Goal: Information Seeking & Learning: Learn about a topic

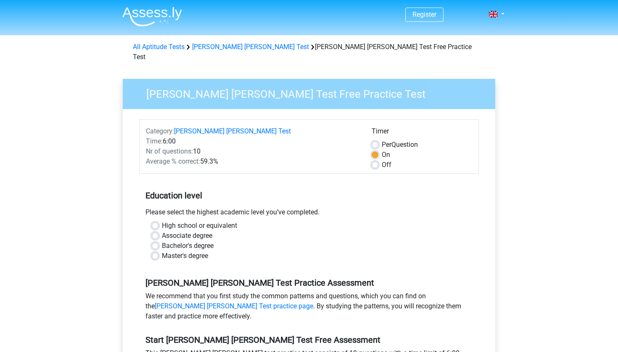
click at [162, 241] on label "Bachelor's degree" at bounding box center [188, 246] width 52 height 10
click at [155, 241] on input "Bachelor's degree" at bounding box center [155, 245] width 7 height 8
radio input "true"
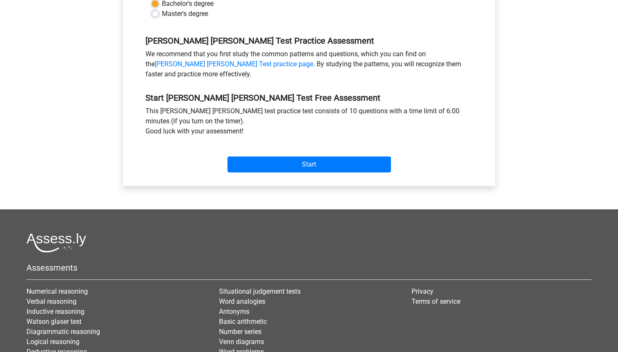
scroll to position [266, 0]
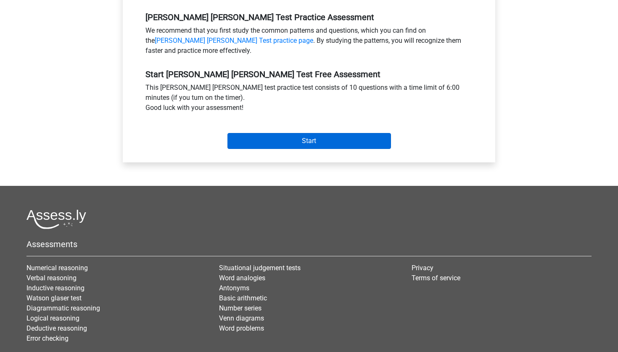
click at [329, 133] on input "Start" at bounding box center [308, 141] width 163 height 16
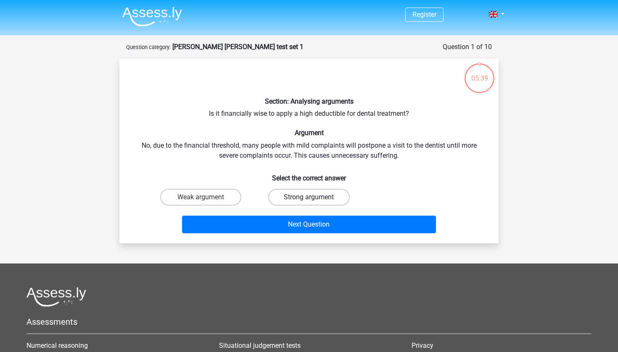
click at [288, 196] on label "Strong argument" at bounding box center [308, 197] width 81 height 17
click at [309, 197] on input "Strong argument" at bounding box center [311, 199] width 5 height 5
radio input "true"
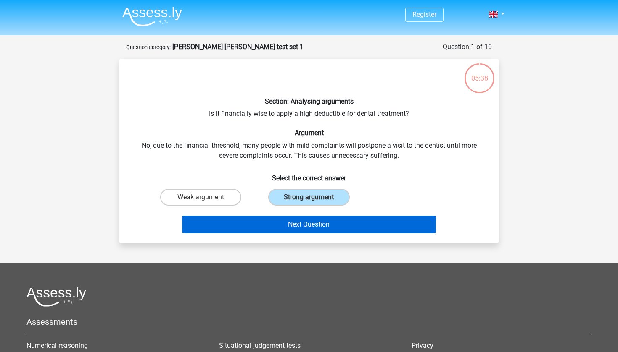
click at [304, 224] on button "Next Question" at bounding box center [309, 225] width 254 height 18
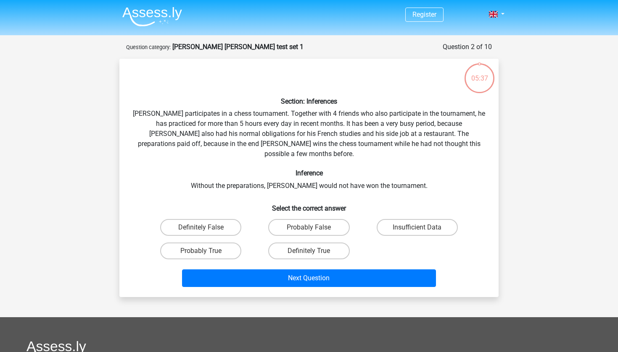
scroll to position [42, 0]
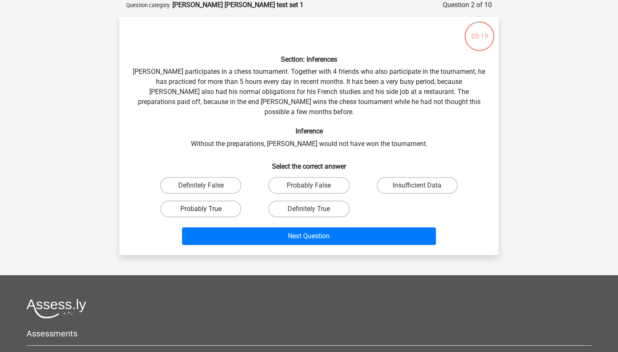
click at [233, 201] on label "Probably True" at bounding box center [200, 209] width 81 height 17
click at [206, 209] on input "Probably True" at bounding box center [203, 211] width 5 height 5
radio input "true"
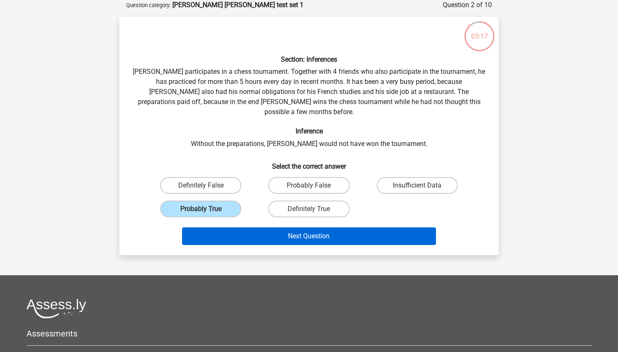
click at [314, 228] on button "Next Question" at bounding box center [309, 237] width 254 height 18
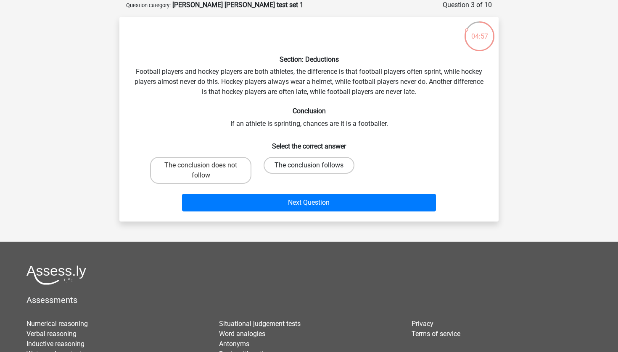
click at [294, 169] on label "The conclusion follows" at bounding box center [308, 165] width 91 height 17
click at [309, 169] on input "The conclusion follows" at bounding box center [311, 168] width 5 height 5
radio input "true"
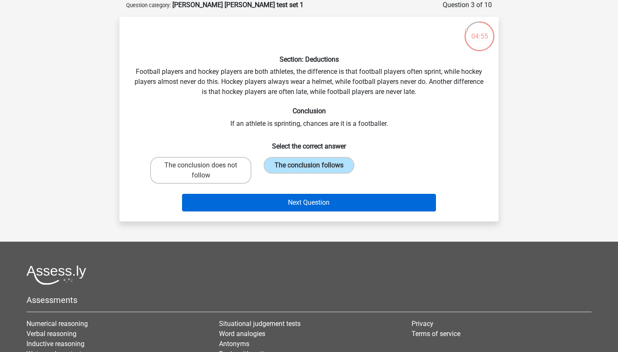
click at [307, 202] on button "Next Question" at bounding box center [309, 203] width 254 height 18
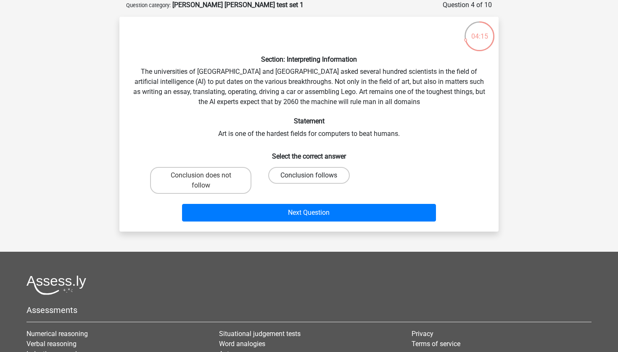
click at [305, 176] on label "Conclusion follows" at bounding box center [308, 175] width 81 height 17
click at [309, 176] on input "Conclusion follows" at bounding box center [311, 178] width 5 height 5
radio input "true"
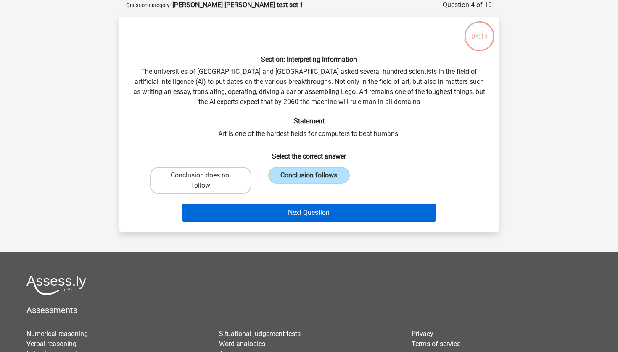
click at [310, 211] on button "Next Question" at bounding box center [309, 213] width 254 height 18
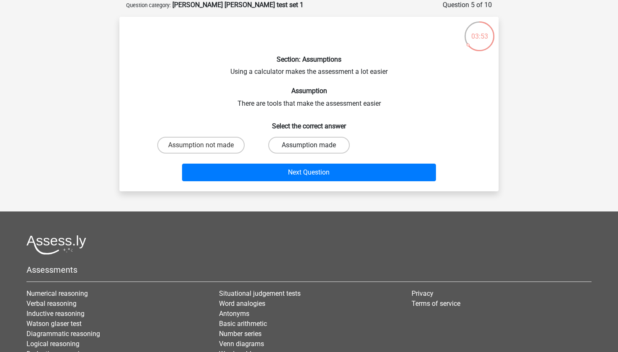
click at [282, 147] on label "Assumption made" at bounding box center [308, 145] width 81 height 17
click at [309, 147] on input "Assumption made" at bounding box center [311, 147] width 5 height 5
radio input "true"
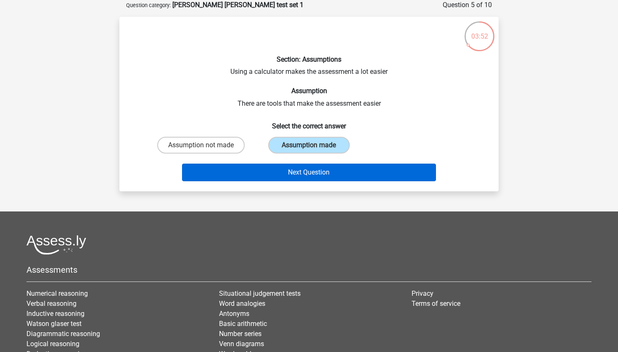
click at [302, 173] on button "Next Question" at bounding box center [309, 173] width 254 height 18
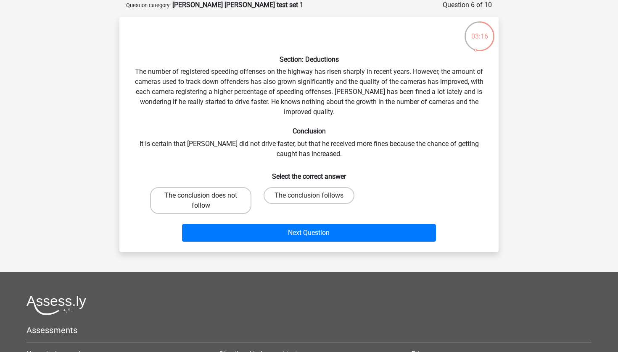
click at [243, 203] on label "The conclusion does not follow" at bounding box center [200, 200] width 101 height 27
click at [206, 201] on input "The conclusion does not follow" at bounding box center [203, 198] width 5 height 5
radio input "true"
click at [310, 199] on input "The conclusion follows" at bounding box center [311, 198] width 5 height 5
radio input "true"
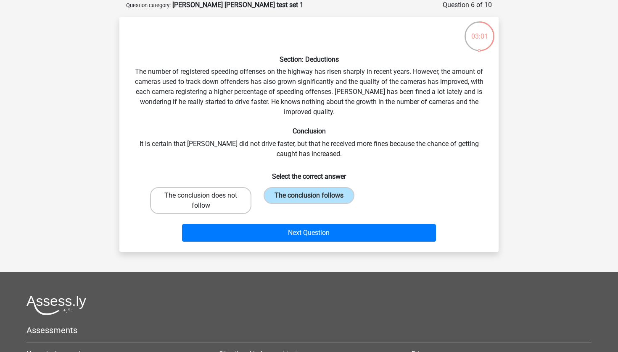
click at [242, 211] on label "The conclusion does not follow" at bounding box center [200, 200] width 101 height 27
click at [206, 201] on input "The conclusion does not follow" at bounding box center [203, 198] width 5 height 5
radio input "true"
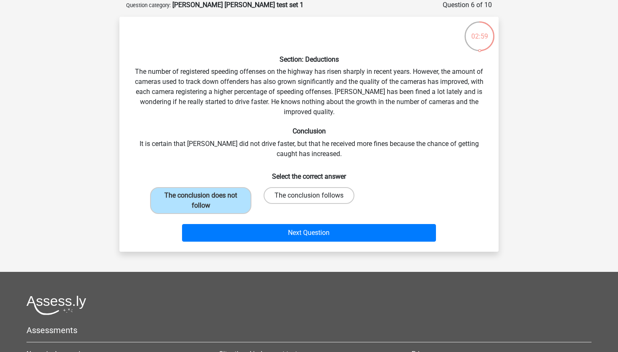
click at [305, 195] on label "The conclusion follows" at bounding box center [308, 195] width 91 height 17
click at [309, 196] on input "The conclusion follows" at bounding box center [311, 198] width 5 height 5
radio input "true"
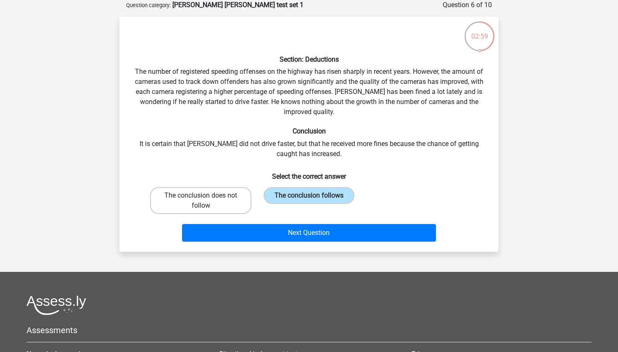
click at [243, 208] on label "The conclusion does not follow" at bounding box center [200, 200] width 101 height 27
click at [206, 201] on input "The conclusion does not follow" at bounding box center [203, 198] width 5 height 5
radio input "true"
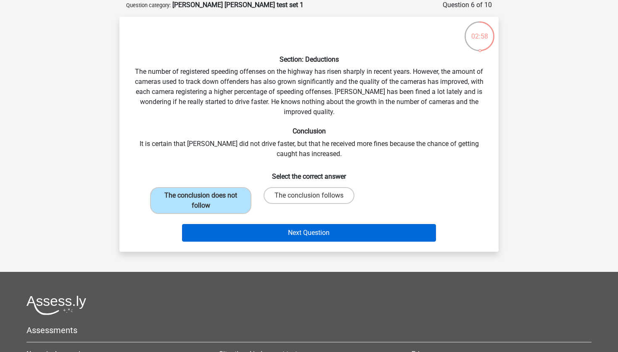
click at [258, 233] on button "Next Question" at bounding box center [309, 233] width 254 height 18
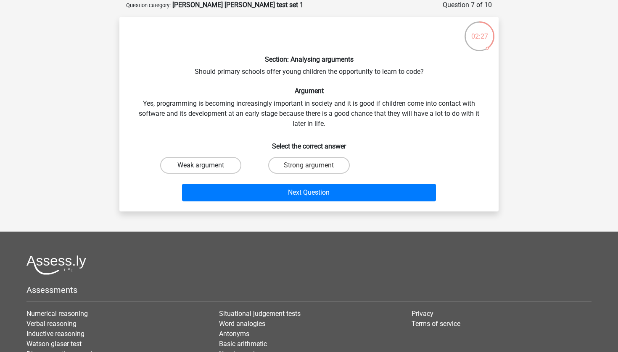
click at [234, 168] on label "Weak argument" at bounding box center [200, 165] width 81 height 17
click at [206, 168] on input "Weak argument" at bounding box center [203, 168] width 5 height 5
radio input "true"
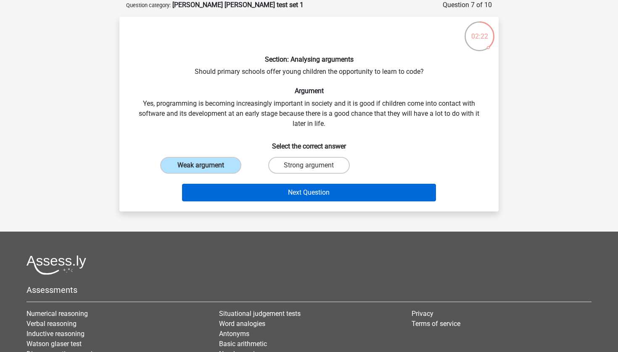
click at [286, 192] on button "Next Question" at bounding box center [309, 193] width 254 height 18
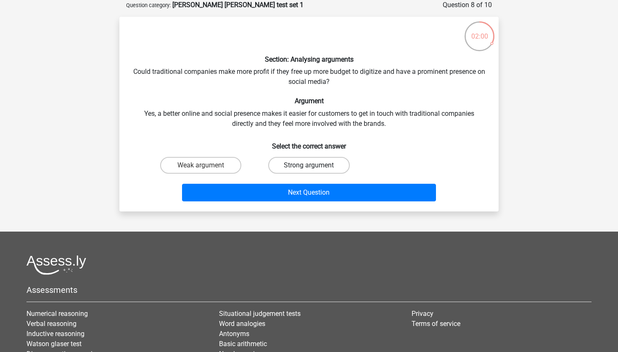
click at [295, 164] on label "Strong argument" at bounding box center [308, 165] width 81 height 17
click at [309, 166] on input "Strong argument" at bounding box center [311, 168] width 5 height 5
radio input "true"
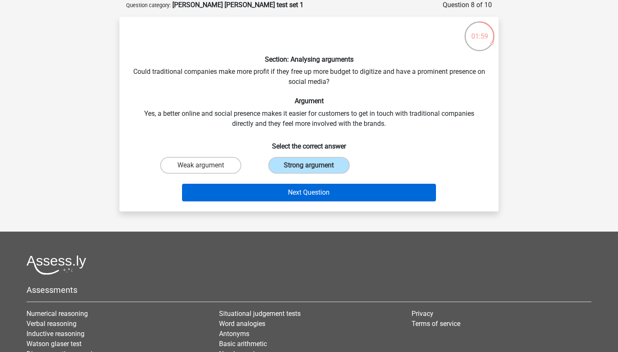
click at [301, 193] on button "Next Question" at bounding box center [309, 193] width 254 height 18
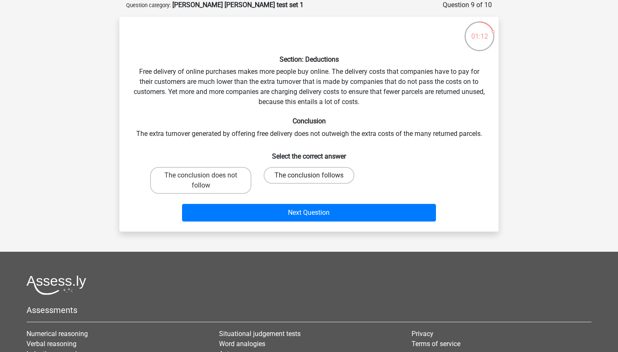
click at [279, 178] on label "The conclusion follows" at bounding box center [308, 175] width 91 height 17
click at [309, 178] on input "The conclusion follows" at bounding box center [311, 178] width 5 height 5
radio input "true"
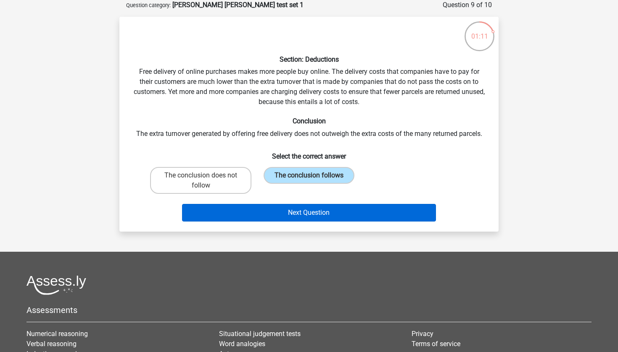
click at [288, 213] on button "Next Question" at bounding box center [309, 213] width 254 height 18
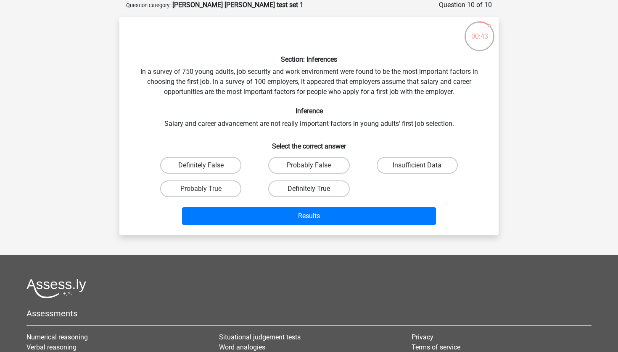
click at [291, 187] on label "Definitely True" at bounding box center [308, 189] width 81 height 17
click at [309, 189] on input "Definitely True" at bounding box center [311, 191] width 5 height 5
radio input "true"
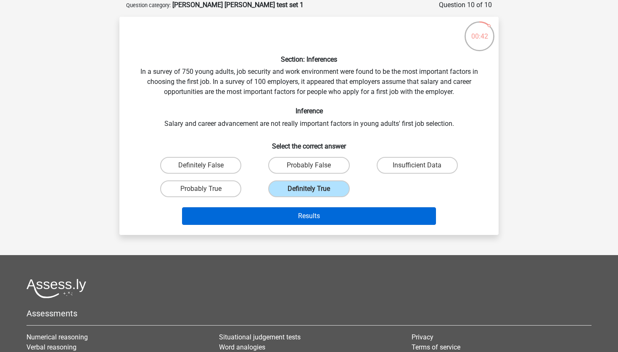
click at [304, 213] on button "Results" at bounding box center [309, 217] width 254 height 18
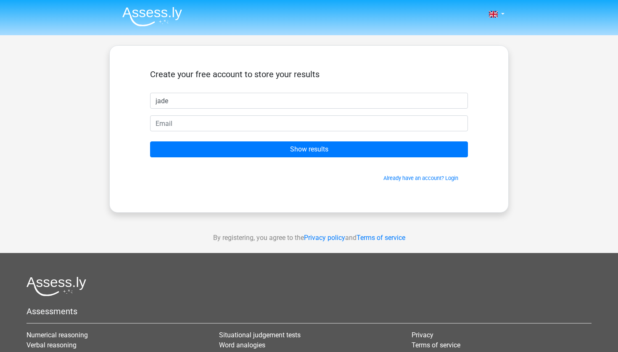
type input "jade"
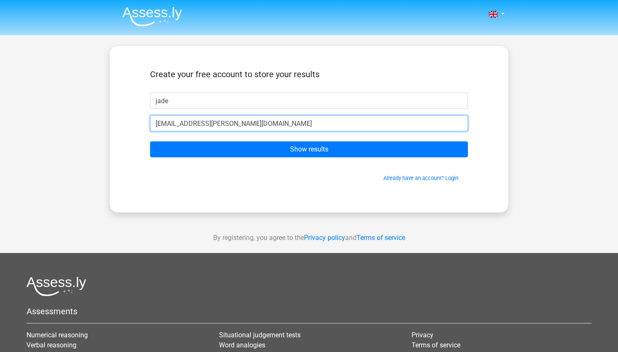
type input "[EMAIL_ADDRESS][PERSON_NAME][DOMAIN_NAME]"
click at [309, 150] on input "Show results" at bounding box center [309, 150] width 318 height 16
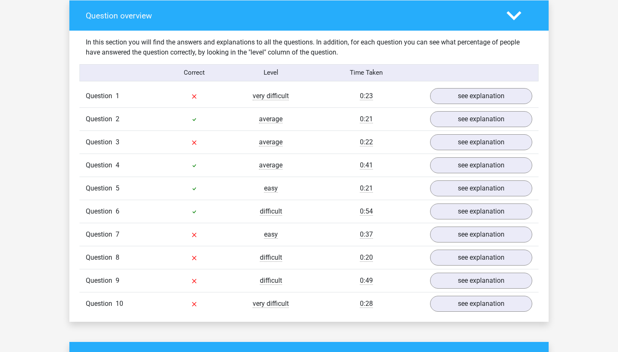
scroll to position [628, 0]
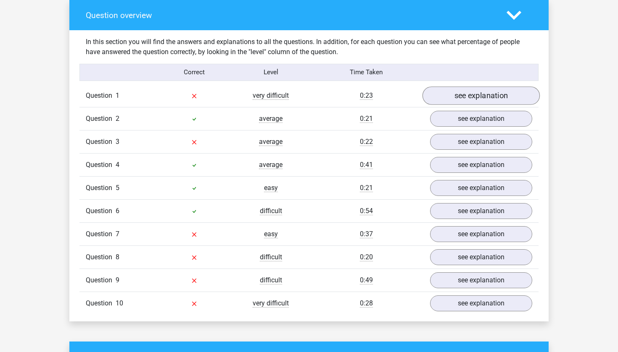
click at [458, 92] on link "see explanation" at bounding box center [480, 96] width 117 height 18
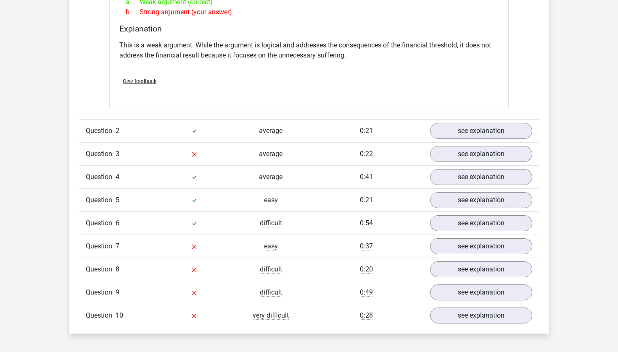
scroll to position [839, 0]
click at [447, 152] on link "see explanation" at bounding box center [480, 154] width 117 height 18
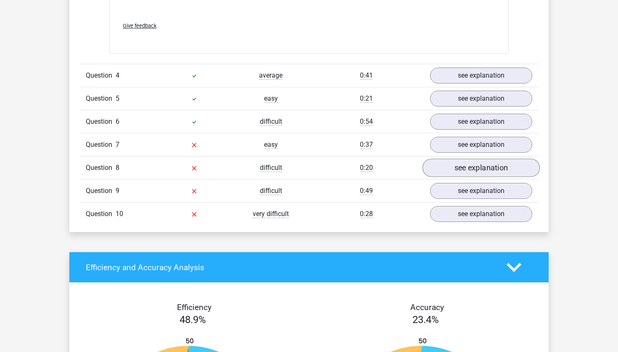
scroll to position [1389, 0]
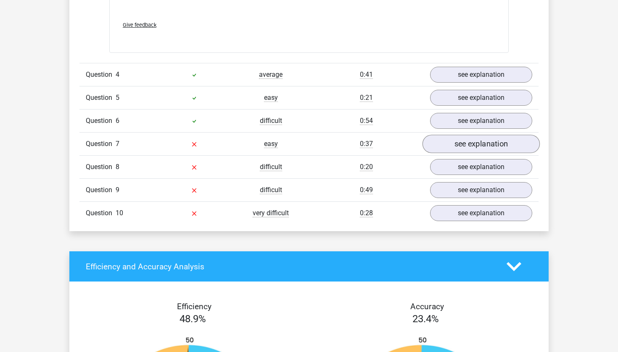
click at [477, 142] on link "see explanation" at bounding box center [480, 144] width 117 height 18
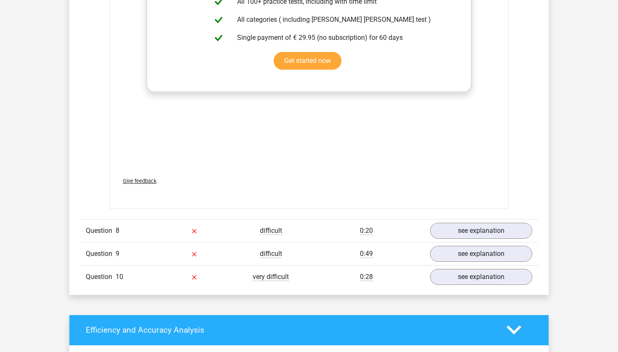
scroll to position [1825, 0]
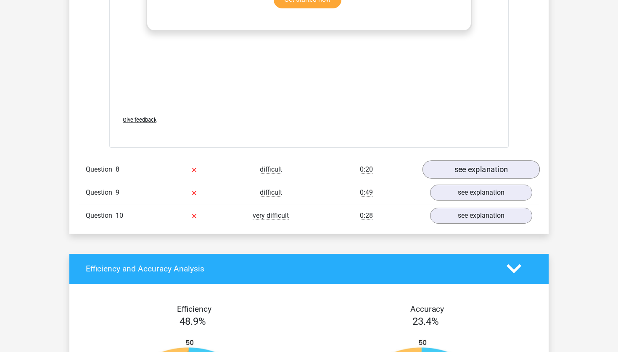
click at [484, 163] on link "see explanation" at bounding box center [480, 169] width 117 height 18
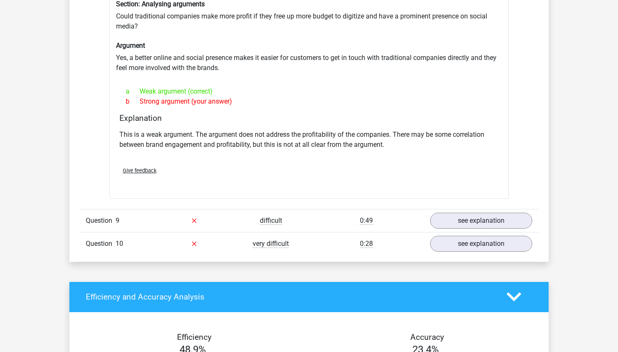
scroll to position [2027, 0]
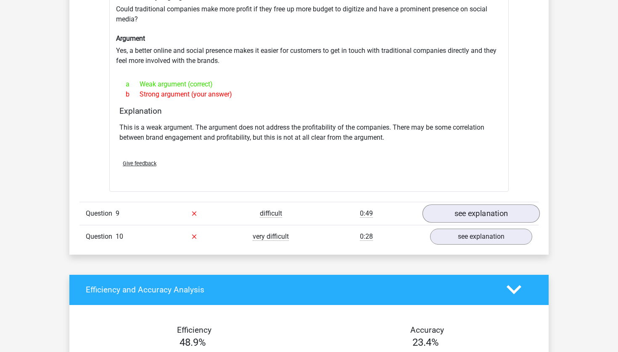
click at [467, 213] on link "see explanation" at bounding box center [480, 214] width 117 height 18
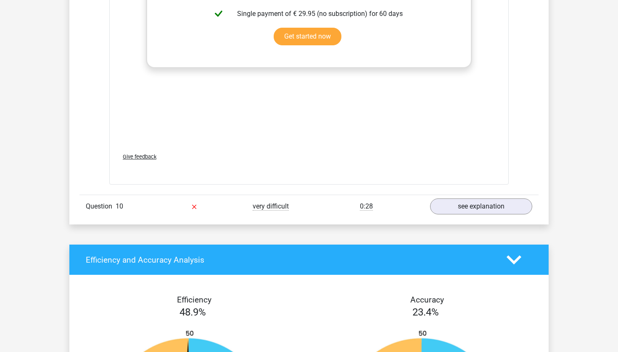
scroll to position [2519, 0]
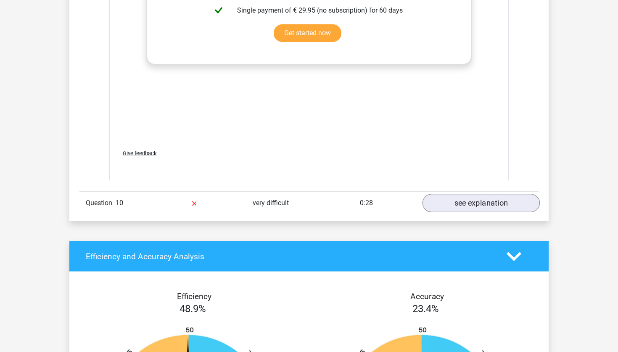
click at [478, 195] on link "see explanation" at bounding box center [480, 203] width 117 height 18
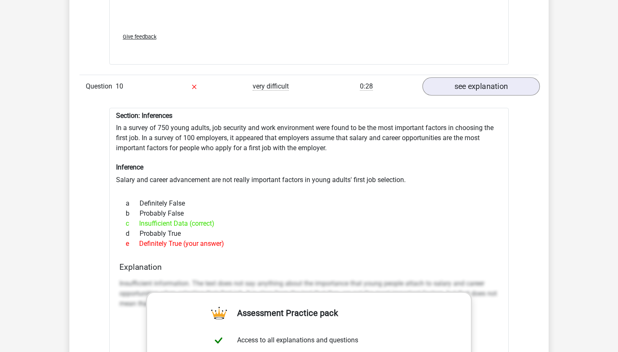
scroll to position [2644, 0]
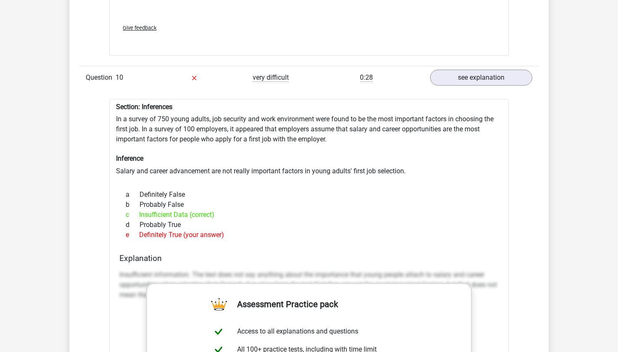
click at [399, 66] on div "Question 10 very difficult 0:28 see explanation" at bounding box center [308, 77] width 459 height 23
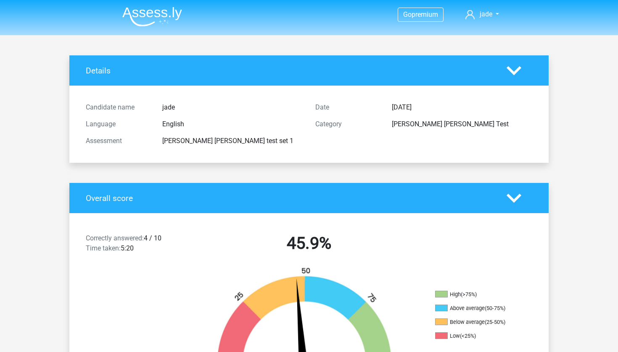
scroll to position [0, 0]
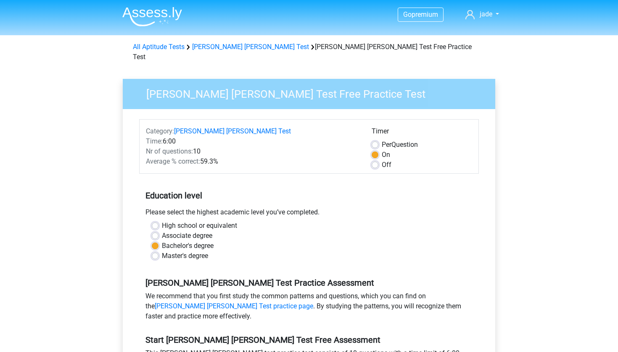
scroll to position [266, 0]
